Goal: Check status: Check status

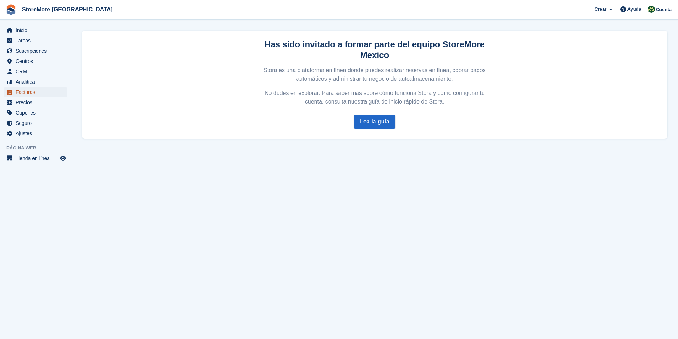
click at [27, 93] on span "Facturas" at bounding box center [37, 92] width 43 height 10
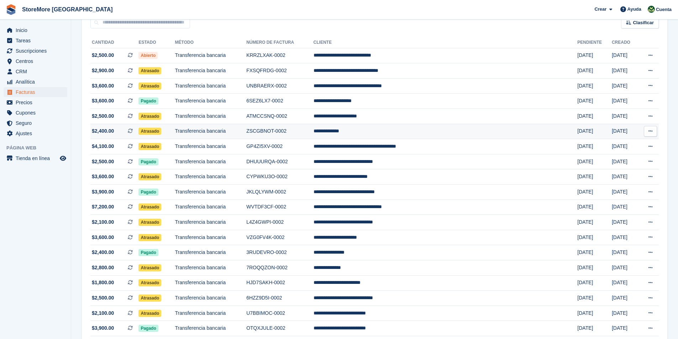
scroll to position [107, 0]
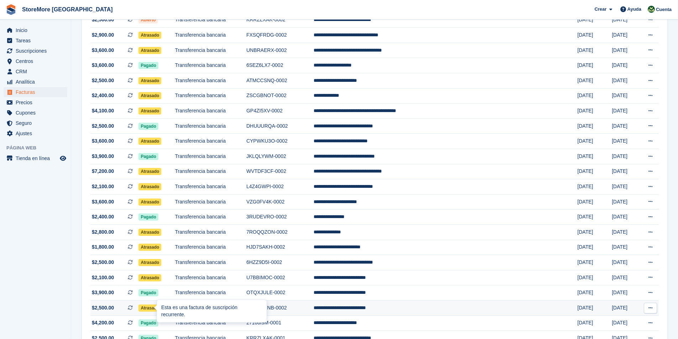
click at [162, 307] on div "Esta es una factura de suscripción recurrente." at bounding box center [212, 311] width 110 height 22
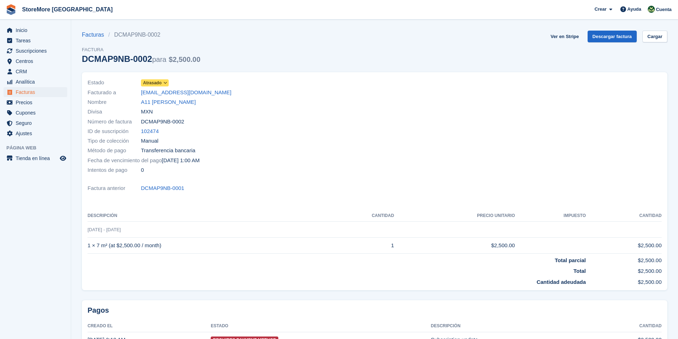
click at [165, 82] on icon at bounding box center [165, 83] width 4 height 4
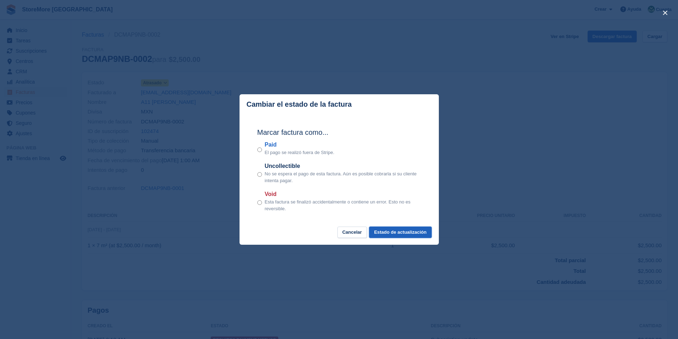
click at [403, 234] on button "Estado de actualización" at bounding box center [400, 233] width 62 height 12
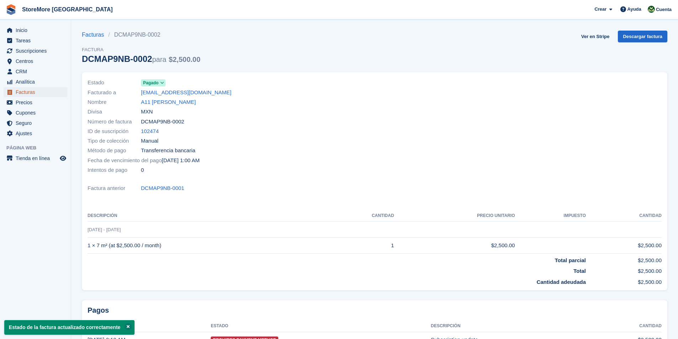
click at [38, 91] on span "Facturas" at bounding box center [37, 92] width 43 height 10
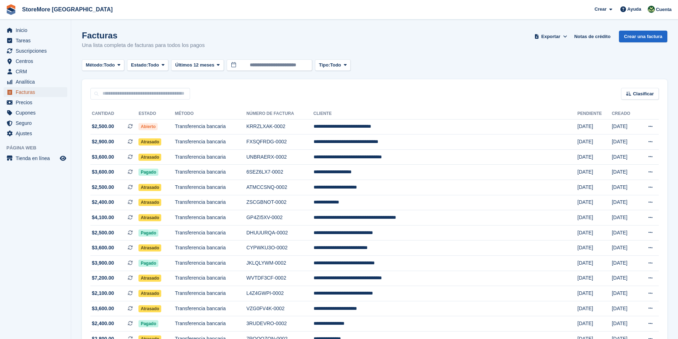
click at [26, 93] on span "Facturas" at bounding box center [37, 92] width 43 height 10
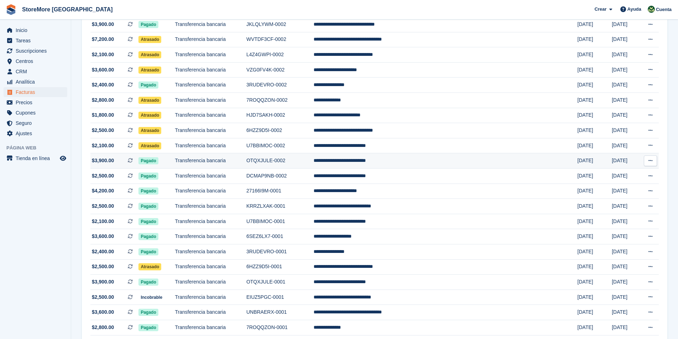
scroll to position [25, 0]
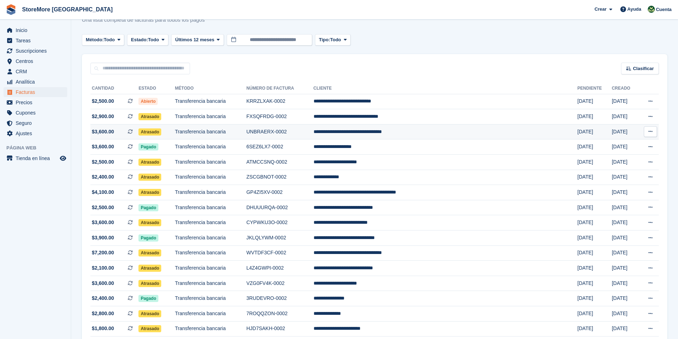
click at [161, 132] on span "Atrasado" at bounding box center [149, 131] width 23 height 7
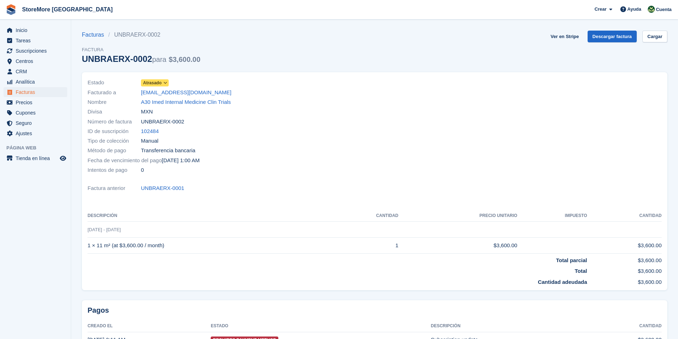
click at [165, 81] on icon at bounding box center [165, 83] width 4 height 4
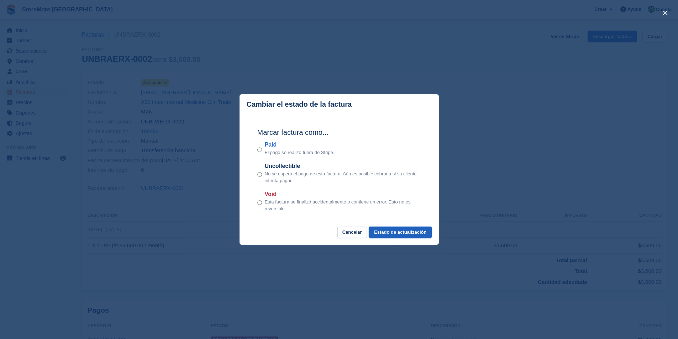
click at [401, 235] on button "Estado de actualización" at bounding box center [400, 233] width 62 height 12
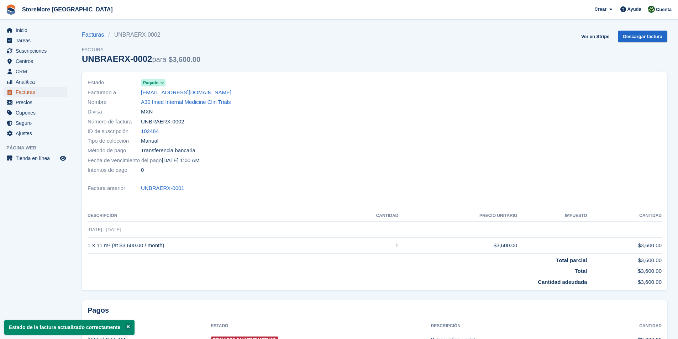
click at [37, 93] on span "Facturas" at bounding box center [37, 92] width 43 height 10
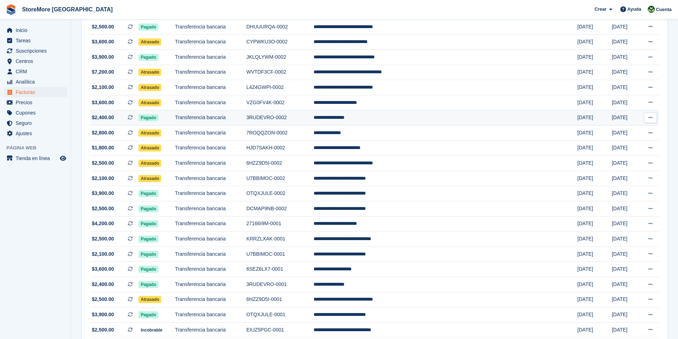
scroll to position [203, 0]
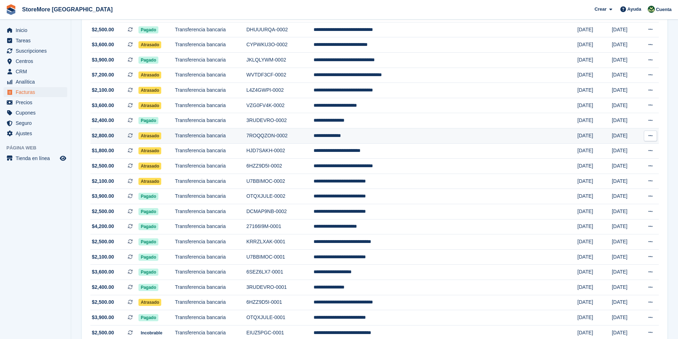
click at [161, 138] on span "Atrasado" at bounding box center [149, 135] width 23 height 7
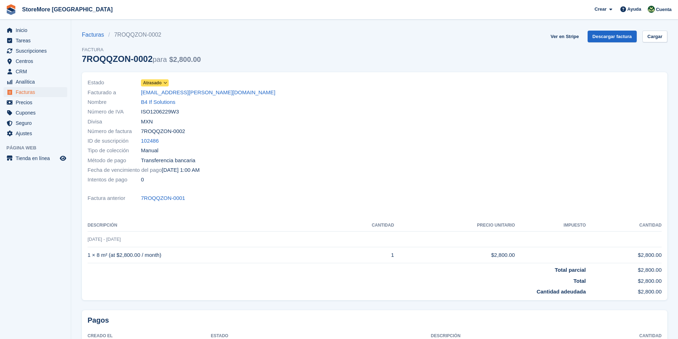
click at [157, 83] on span "Atrasado" at bounding box center [152, 83] width 19 height 6
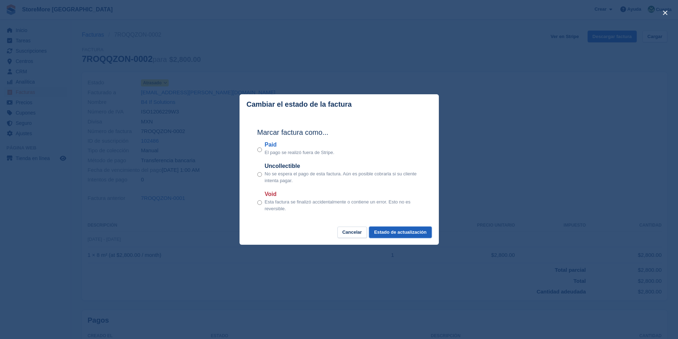
click at [390, 232] on button "Estado de actualización" at bounding box center [400, 233] width 62 height 12
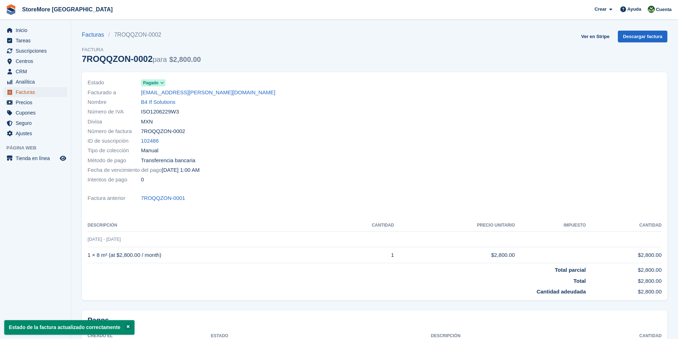
click at [25, 92] on span "Facturas" at bounding box center [37, 92] width 43 height 10
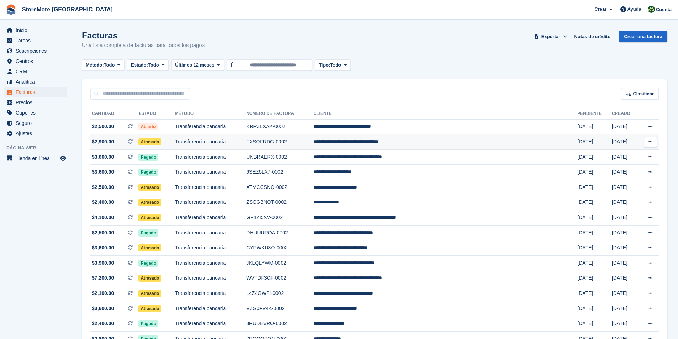
click at [160, 142] on span "Atrasado" at bounding box center [149, 141] width 23 height 7
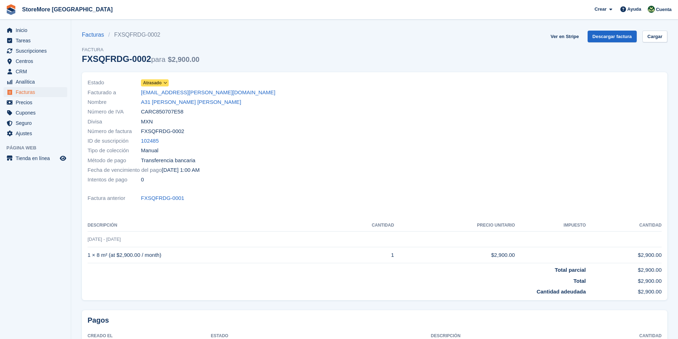
click at [157, 81] on span "Atrasado" at bounding box center [152, 83] width 19 height 6
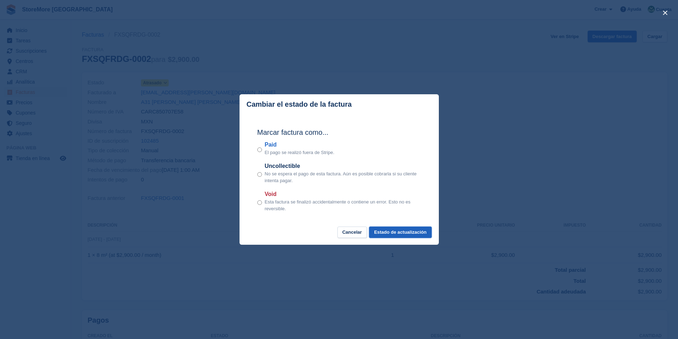
click at [411, 237] on button "Estado de actualización" at bounding box center [400, 233] width 62 height 12
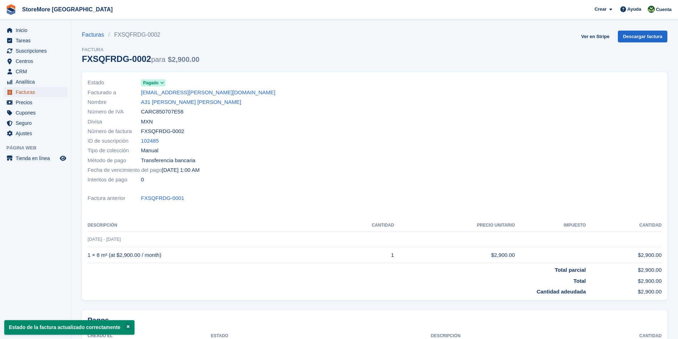
click at [20, 92] on span "Facturas" at bounding box center [37, 92] width 43 height 10
